Goal: Find contact information: Find contact information

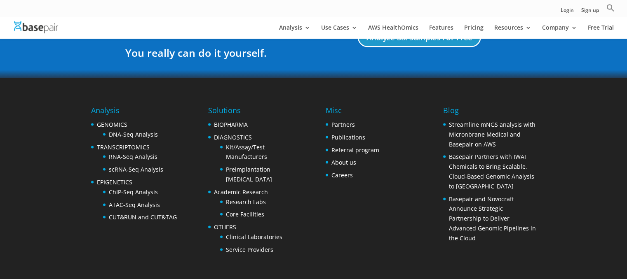
scroll to position [1630, 0]
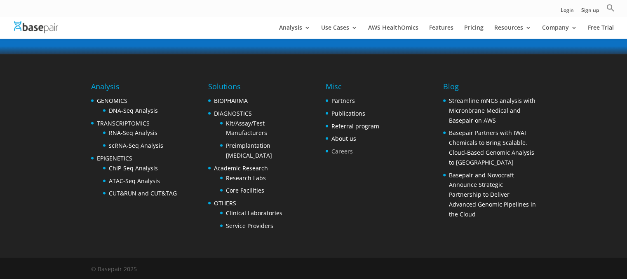
click at [335, 153] on link "Careers" at bounding box center [341, 152] width 21 height 8
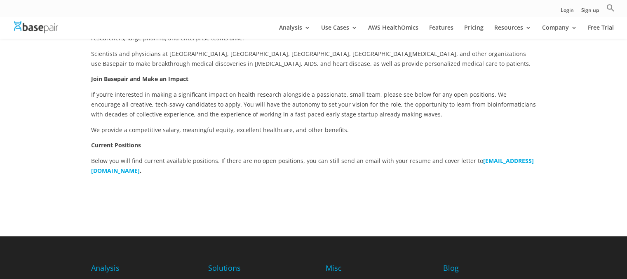
scroll to position [176, 0]
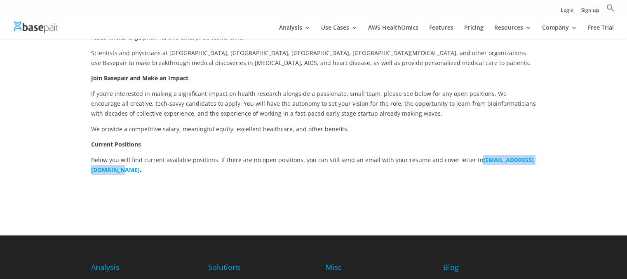
drag, startPoint x: 169, startPoint y: 170, endPoint x: 82, endPoint y: 175, distance: 87.1
click at [82, 175] on div "Using Technology to Improve Healthcare Founded by Harvard Medical School scient…" at bounding box center [313, 100] width 627 height 272
copy b "[EMAIL_ADDRESS][DOMAIN_NAME]"
